Goal: Navigation & Orientation: Find specific page/section

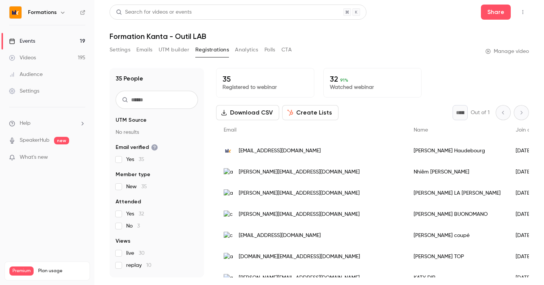
click at [28, 39] on div "Events" at bounding box center [22, 41] width 26 height 8
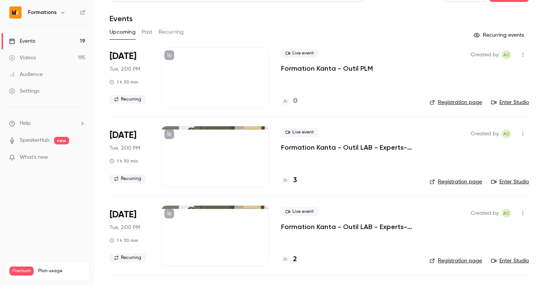
scroll to position [18, 0]
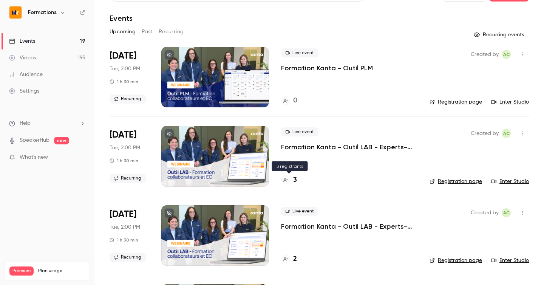
click at [293, 182] on div "3" at bounding box center [289, 180] width 16 height 10
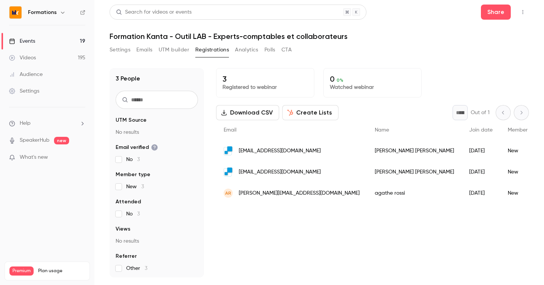
click at [76, 37] on link "Events 19" at bounding box center [47, 41] width 94 height 17
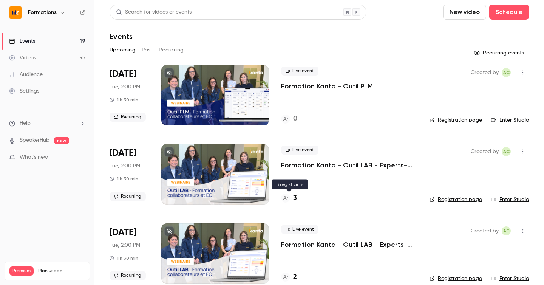
click at [295, 201] on h4 "3" at bounding box center [295, 198] width 4 height 10
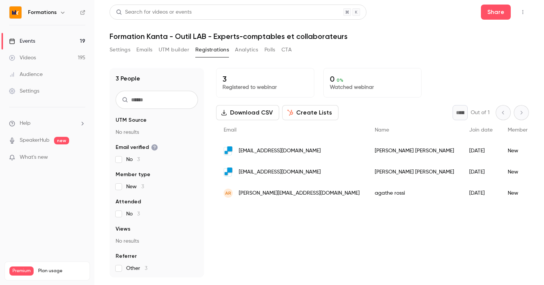
click at [119, 48] on button "Settings" at bounding box center [120, 50] width 21 height 12
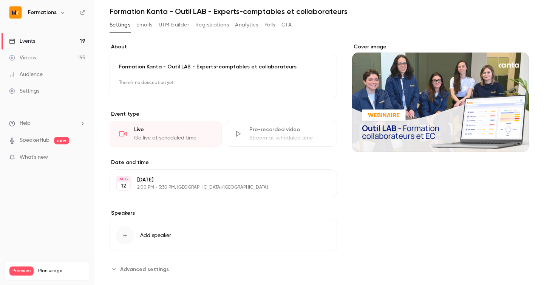
scroll to position [38, 0]
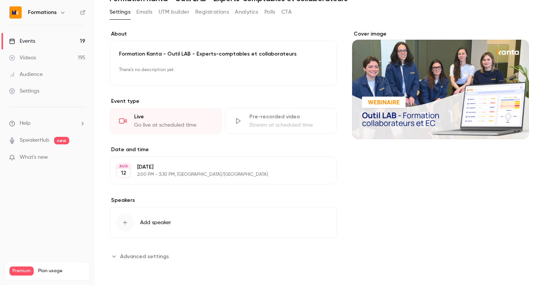
click at [43, 43] on link "Events 19" at bounding box center [47, 41] width 94 height 17
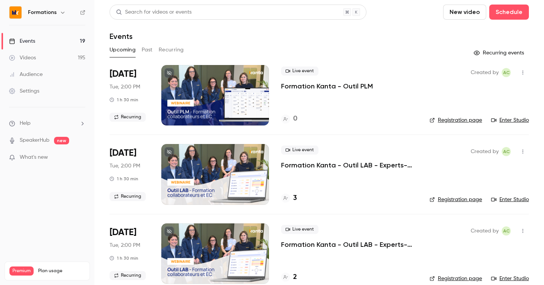
click at [514, 201] on link "Enter Studio" at bounding box center [510, 200] width 38 height 8
